Goal: Find contact information: Find contact information

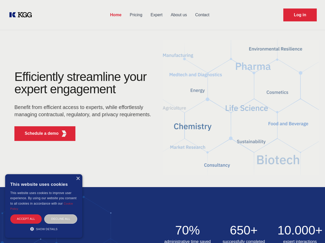
click at [162, 121] on div "Efficiently streamline your expert engagement Benefit from efficient access to …" at bounding box center [84, 107] width 156 height 74
click at [39, 133] on p "Schedule a demo" at bounding box center [42, 133] width 34 height 6
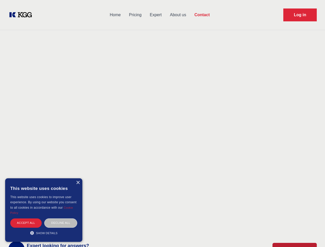
click at [78, 178] on div "× This website uses cookies This website uses cookies to improve user experienc…" at bounding box center [43, 210] width 77 height 64
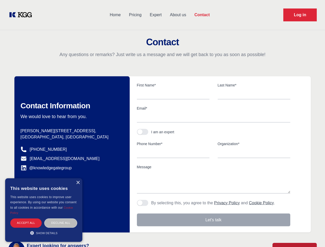
click at [26, 218] on div "Accept all" at bounding box center [25, 222] width 31 height 9
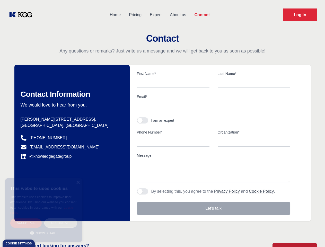
click at [61, 218] on div "Decline all" at bounding box center [60, 222] width 33 height 9
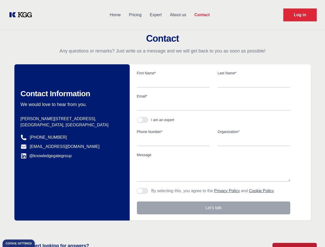
click at [44, 228] on main "Contact Any questions or remarks? Just write us a message and we will get back …" at bounding box center [162, 134] width 325 height 268
